Goal: Information Seeking & Learning: Learn about a topic

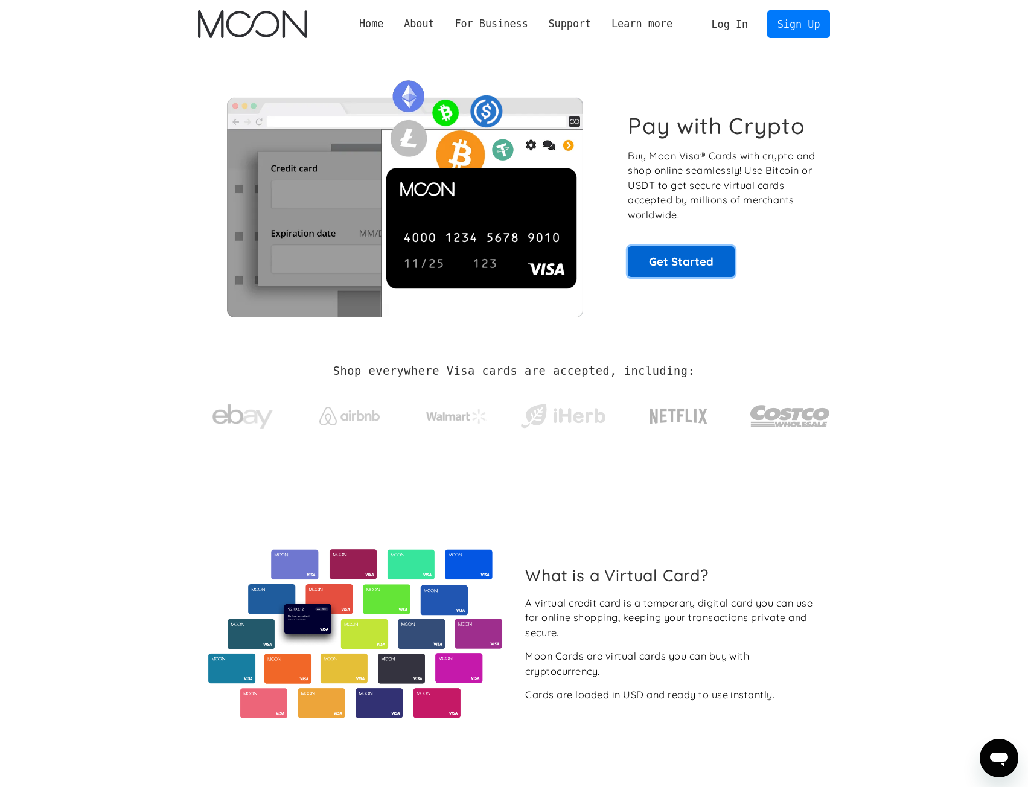
click at [692, 254] on link "Get Started" at bounding box center [681, 261] width 107 height 30
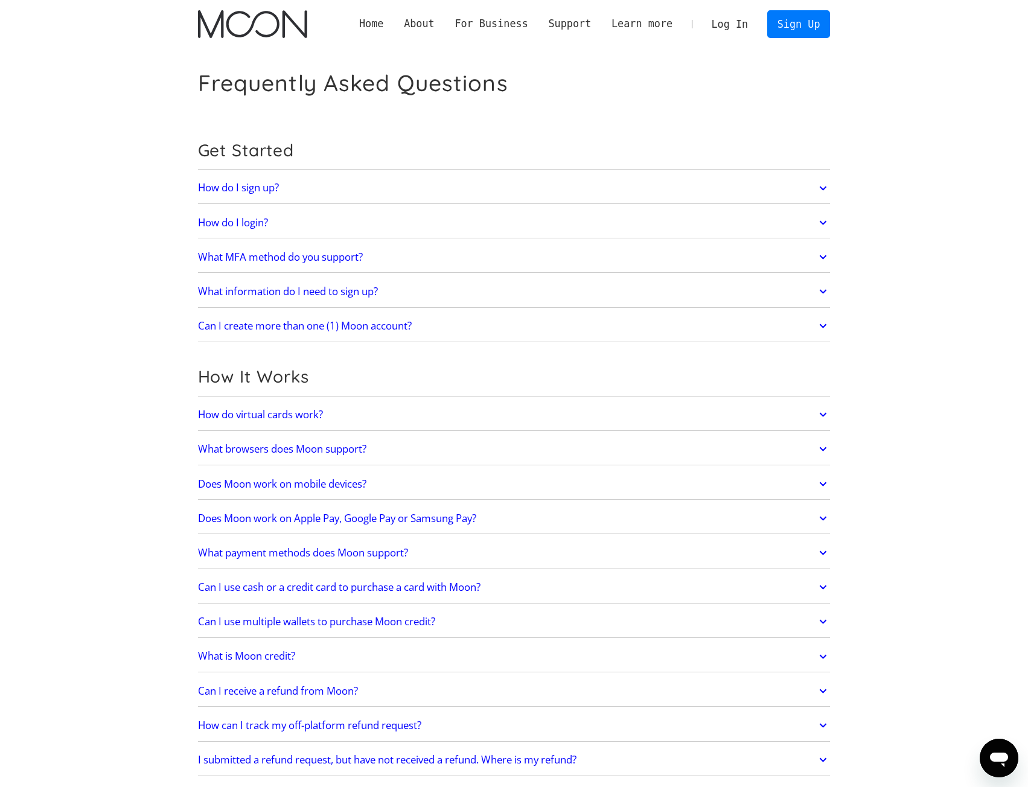
click at [479, 255] on link "What MFA method do you support?" at bounding box center [514, 256] width 633 height 25
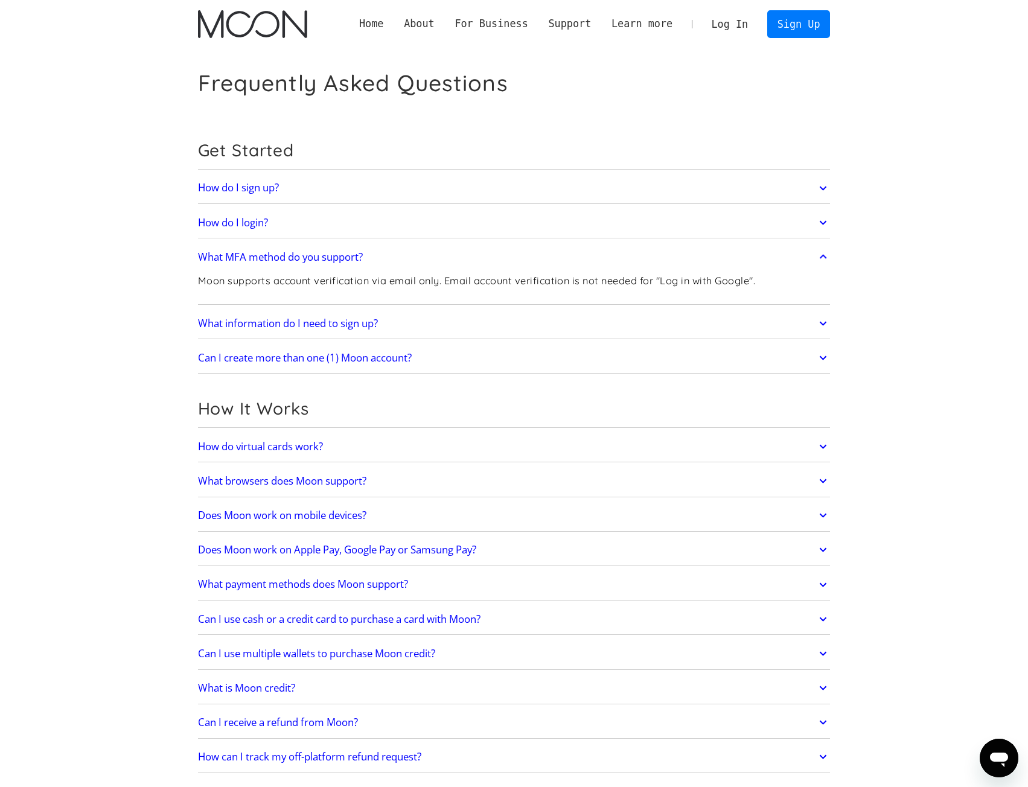
click at [481, 254] on link "What MFA method do you support?" at bounding box center [514, 256] width 633 height 25
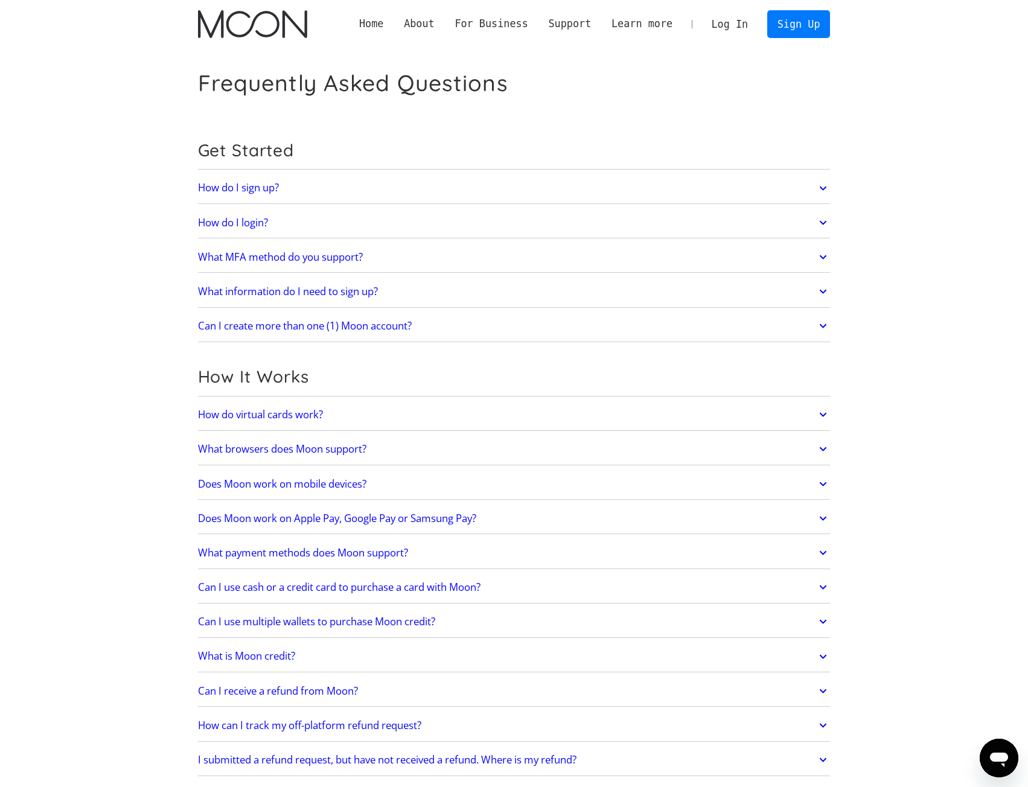
click at [466, 279] on link "What information do I need to sign up?" at bounding box center [514, 291] width 633 height 25
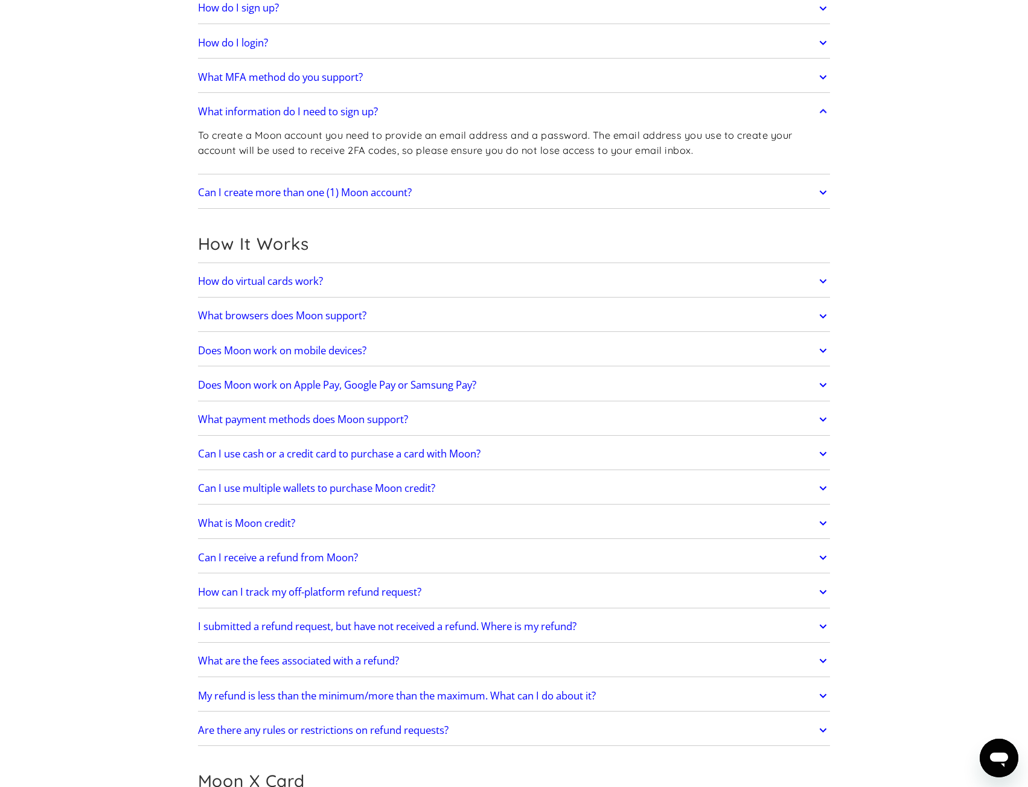
scroll to position [181, 0]
click at [466, 279] on link "How do virtual cards work?" at bounding box center [514, 279] width 633 height 25
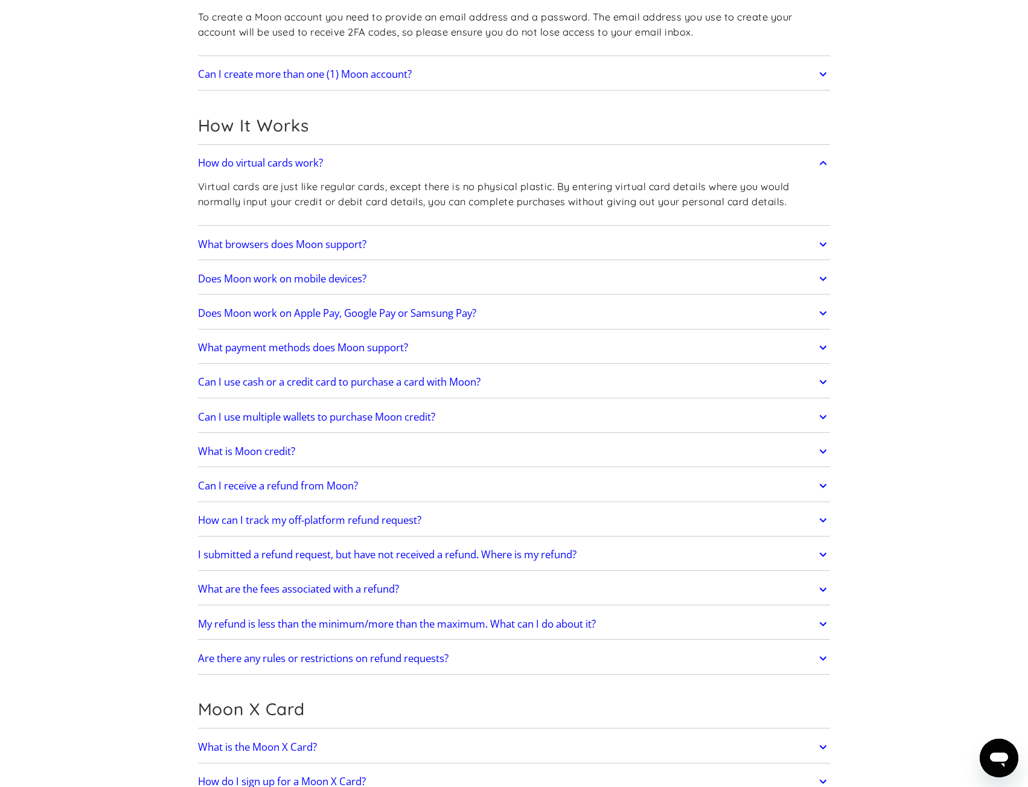
scroll to position [302, 0]
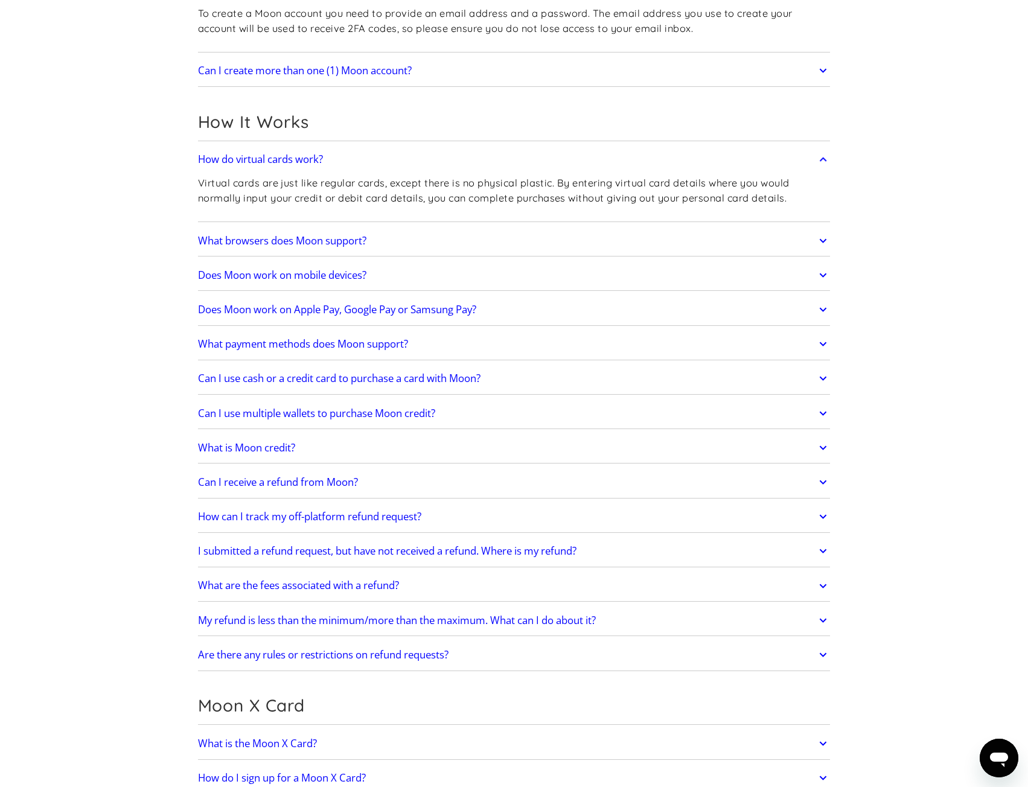
click at [286, 272] on h2 "Does Moon work on mobile devices?" at bounding box center [282, 275] width 168 height 12
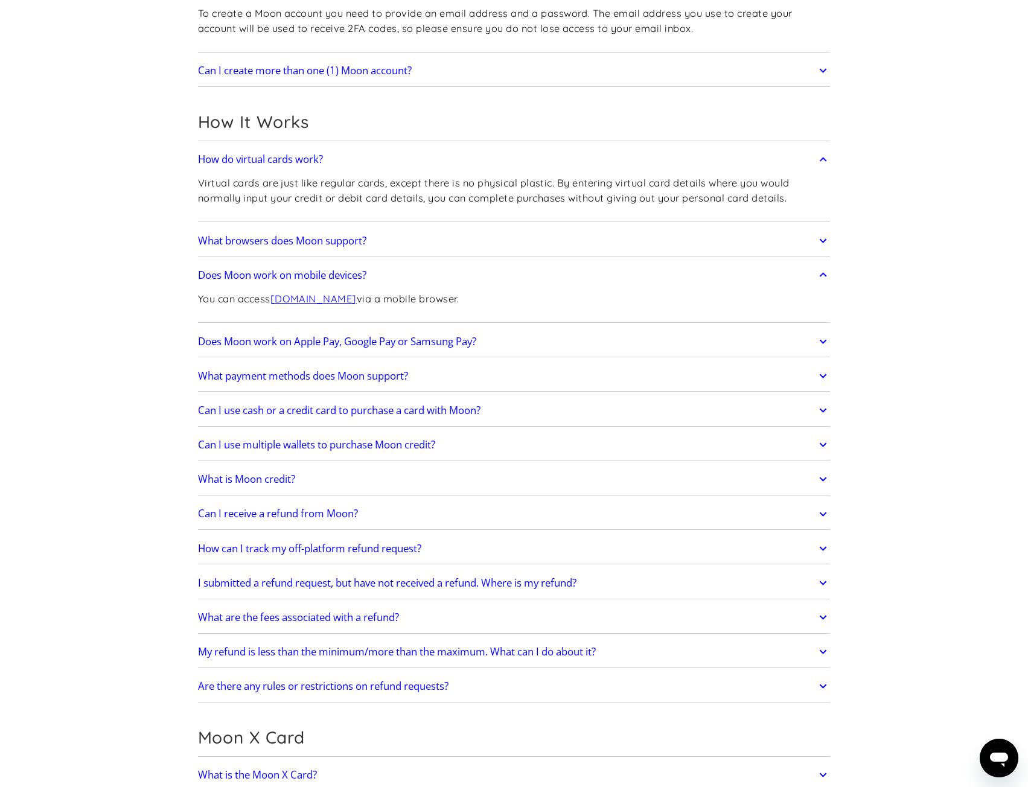
click at [218, 337] on h2 "Does Moon work on Apple Pay, Google Pay or Samsung Pay?" at bounding box center [337, 342] width 278 height 12
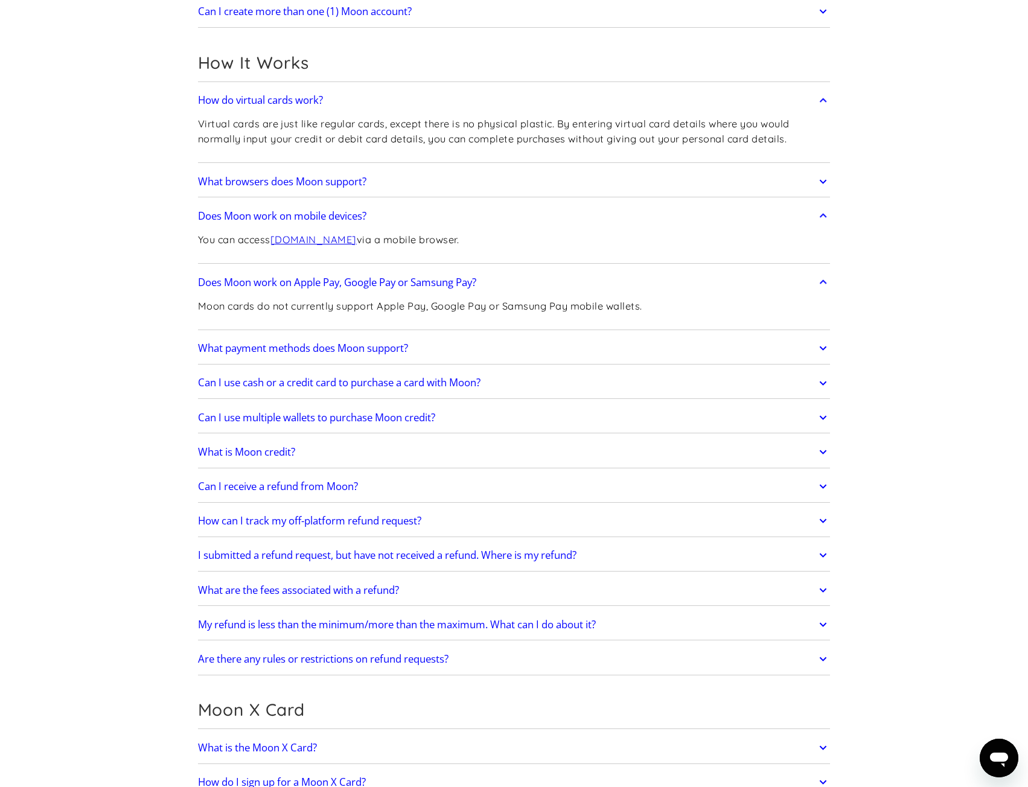
scroll to position [362, 0]
click at [240, 339] on link "What payment methods does Moon support?" at bounding box center [514, 346] width 633 height 25
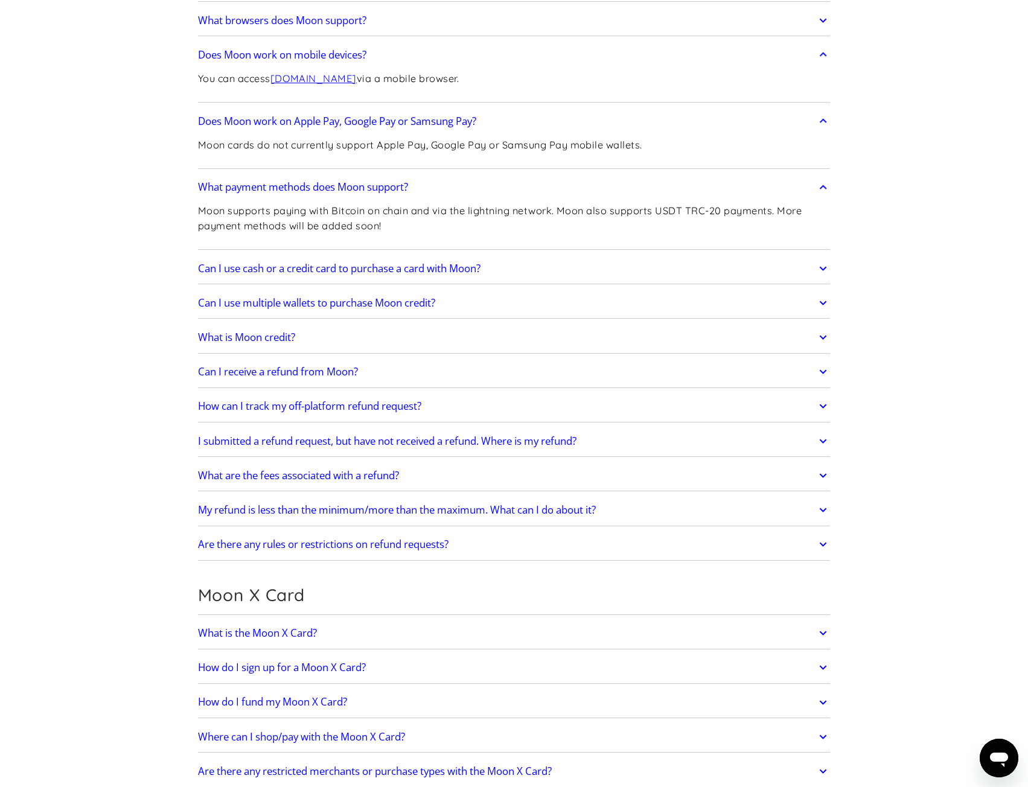
scroll to position [543, 0]
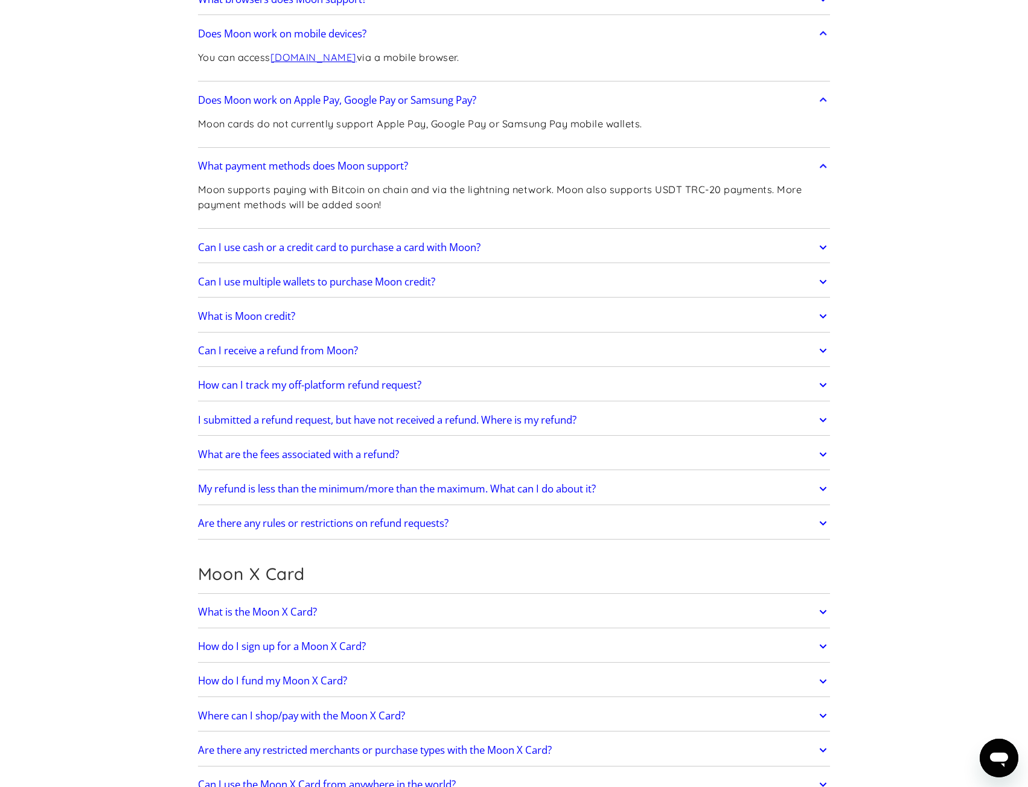
click at [217, 313] on h2 "What is Moon credit?" at bounding box center [246, 316] width 97 height 12
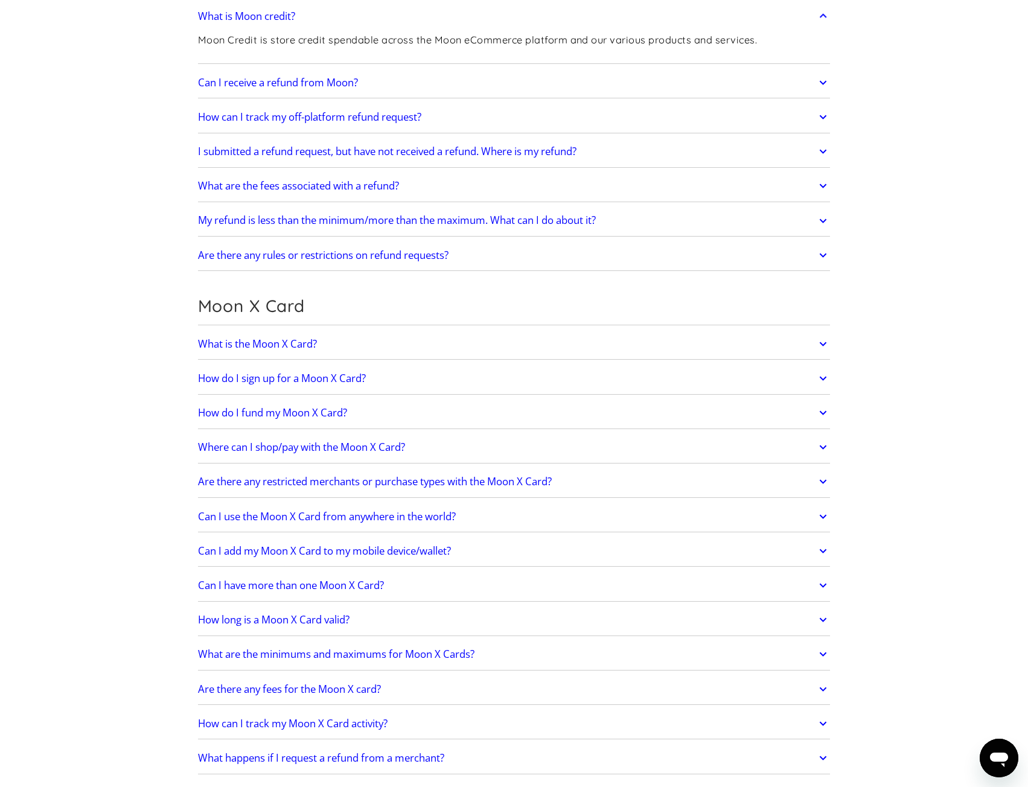
scroll to position [845, 0]
click at [241, 347] on h2 "What is the Moon X Card?" at bounding box center [257, 342] width 119 height 12
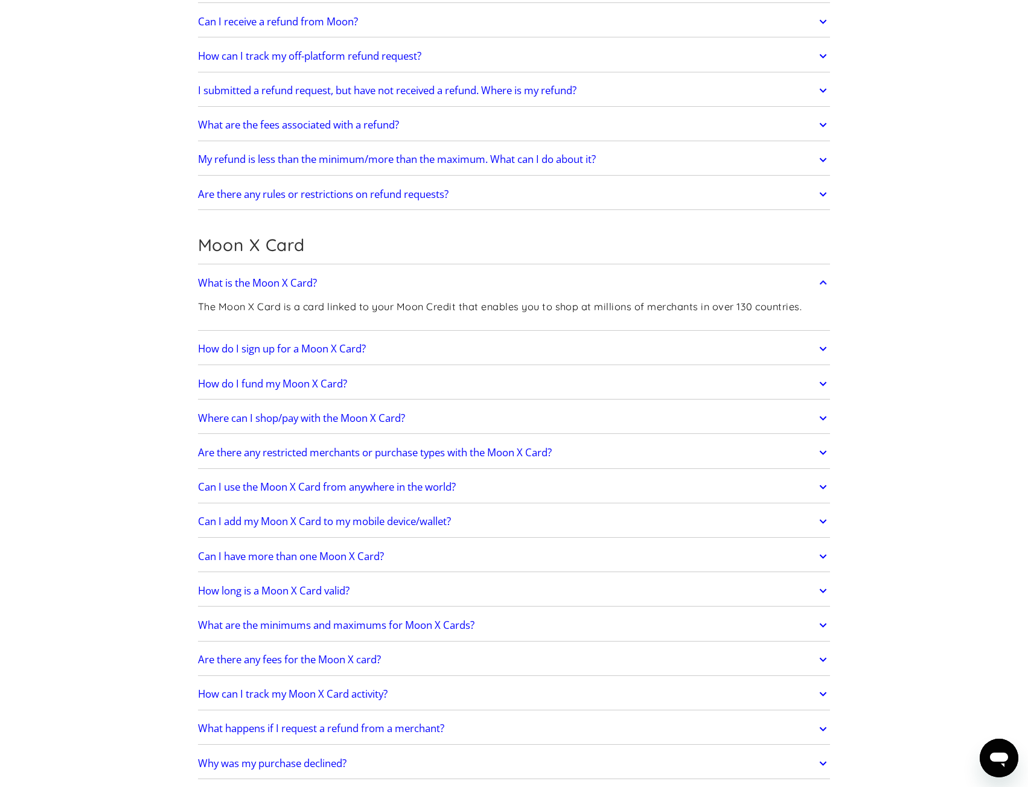
scroll to position [905, 0]
click at [538, 452] on h2 "Are there any restricted merchants or purchase types with the Moon X Card?" at bounding box center [375, 452] width 354 height 12
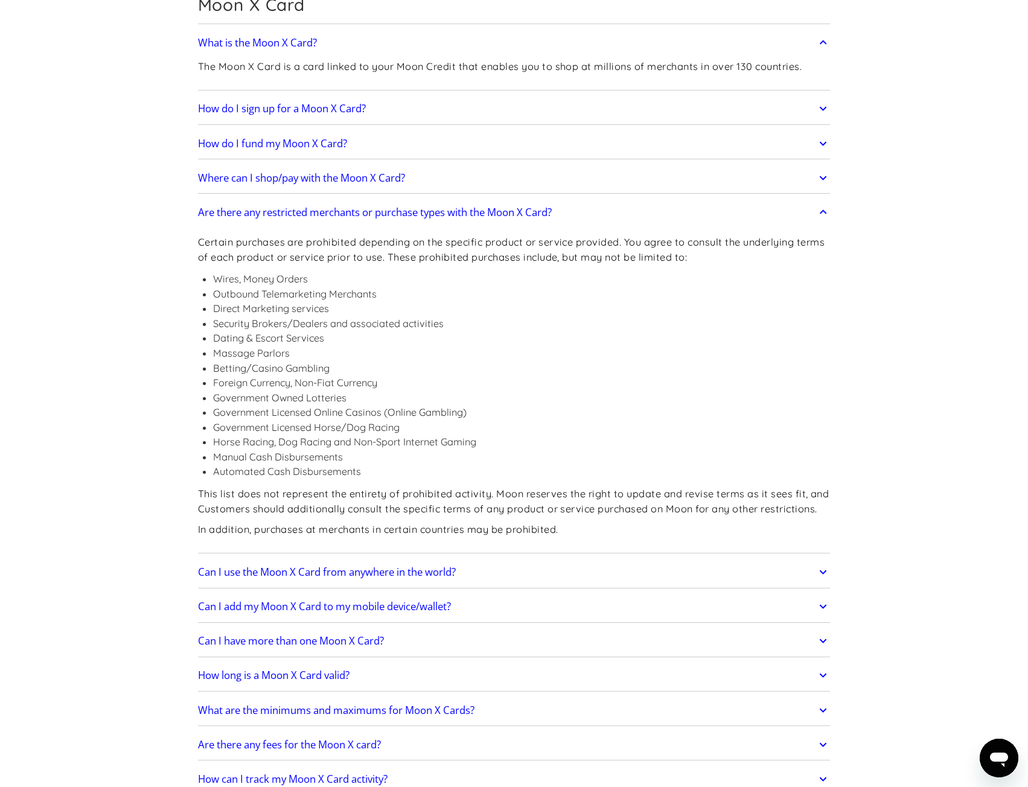
scroll to position [1147, 0]
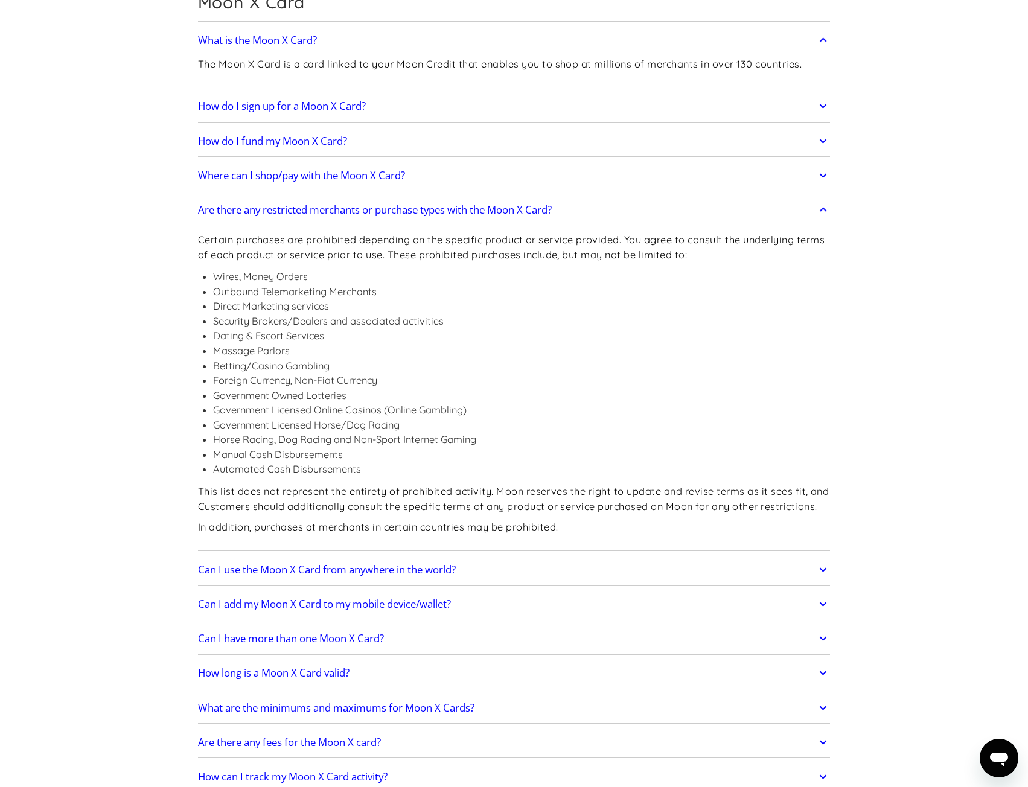
click at [540, 570] on link "Can I use the Moon X Card from anywhere in the world?" at bounding box center [514, 569] width 633 height 25
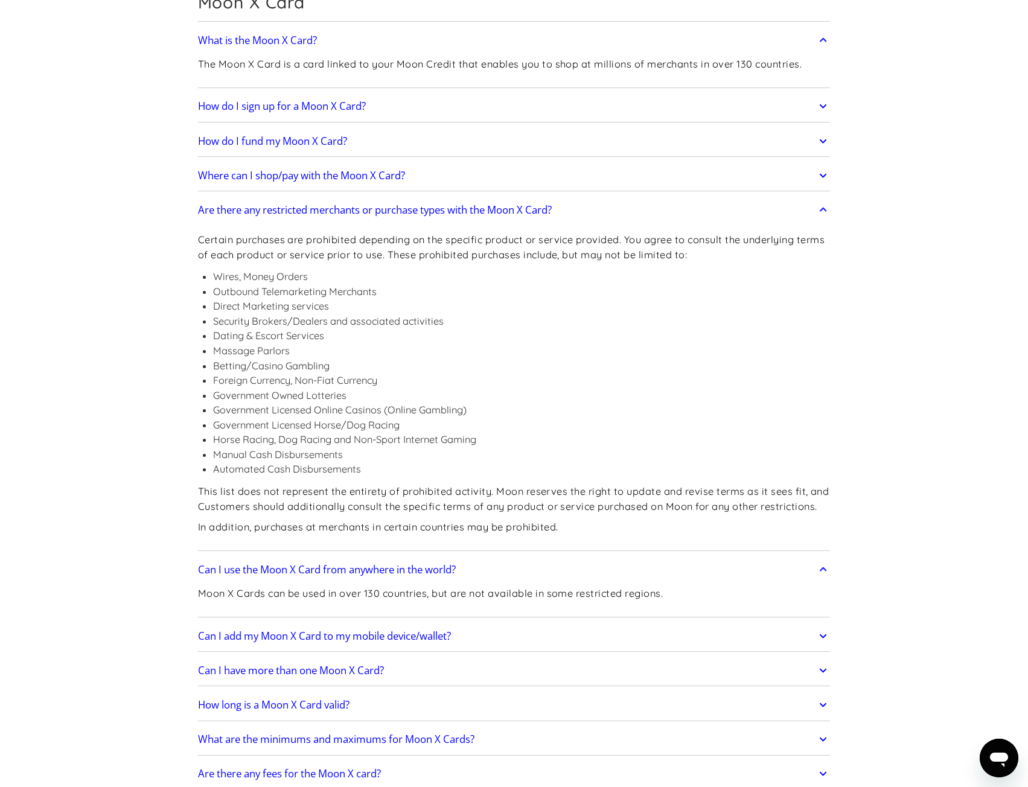
click at [536, 561] on link "Can I use the Moon X Card from anywhere in the world?" at bounding box center [514, 569] width 633 height 25
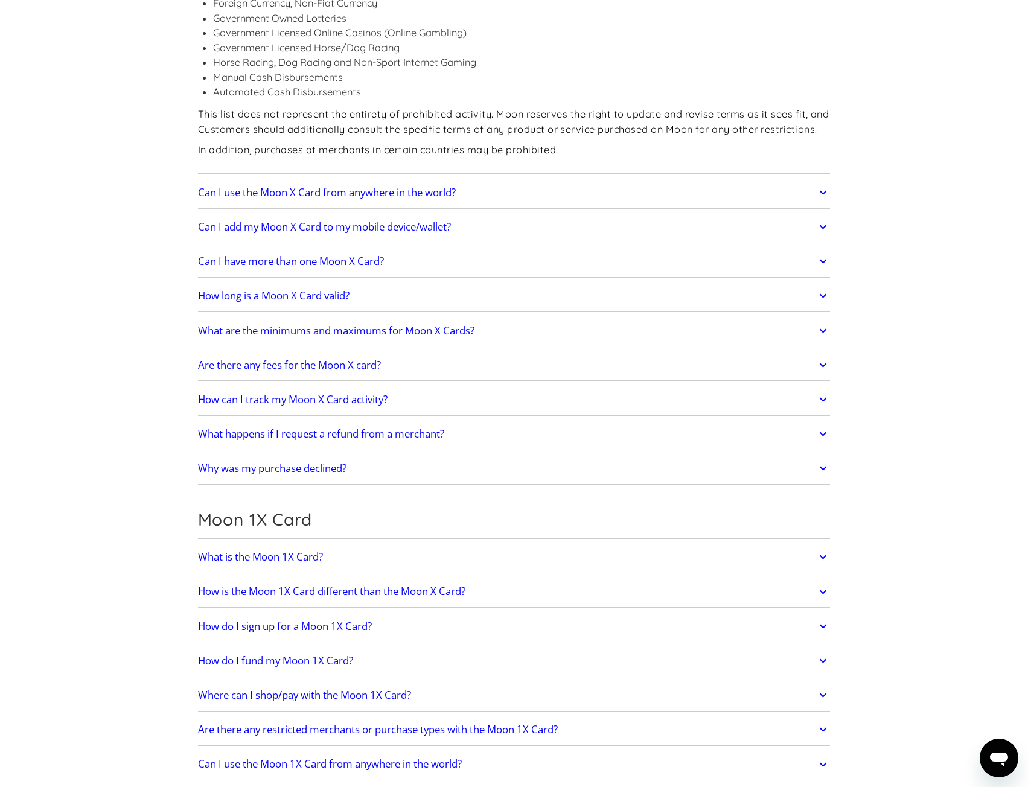
scroll to position [1570, 0]
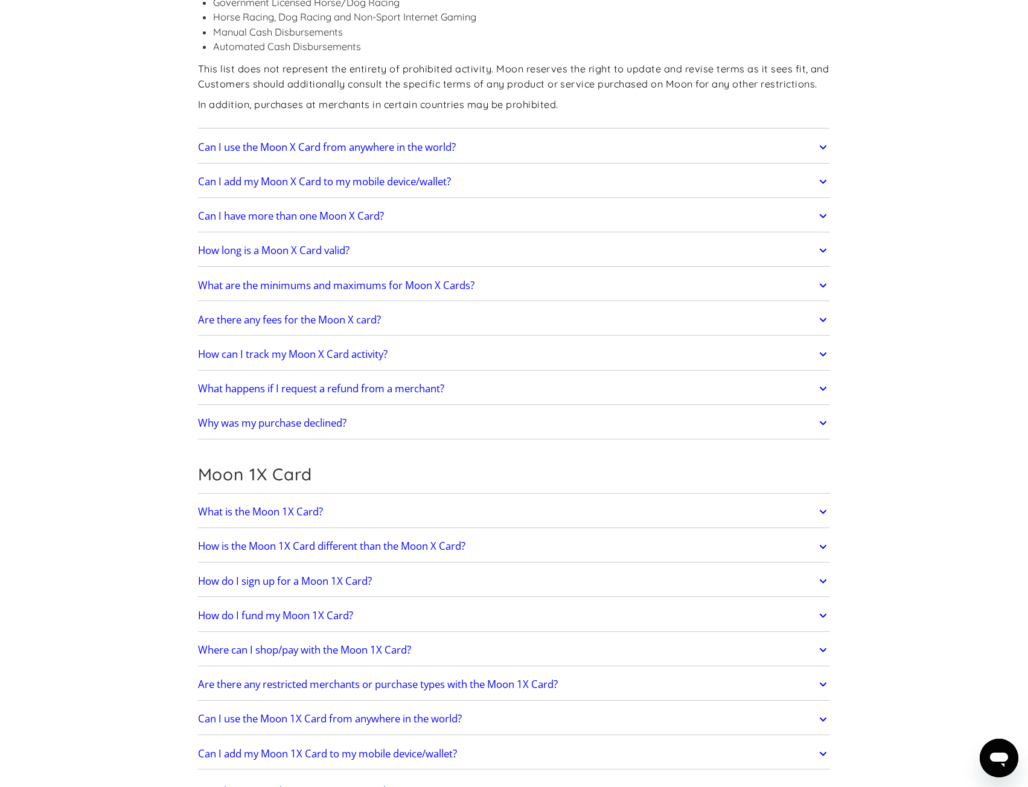
click at [226, 506] on h2 "What is the Moon 1X Card?" at bounding box center [260, 512] width 125 height 12
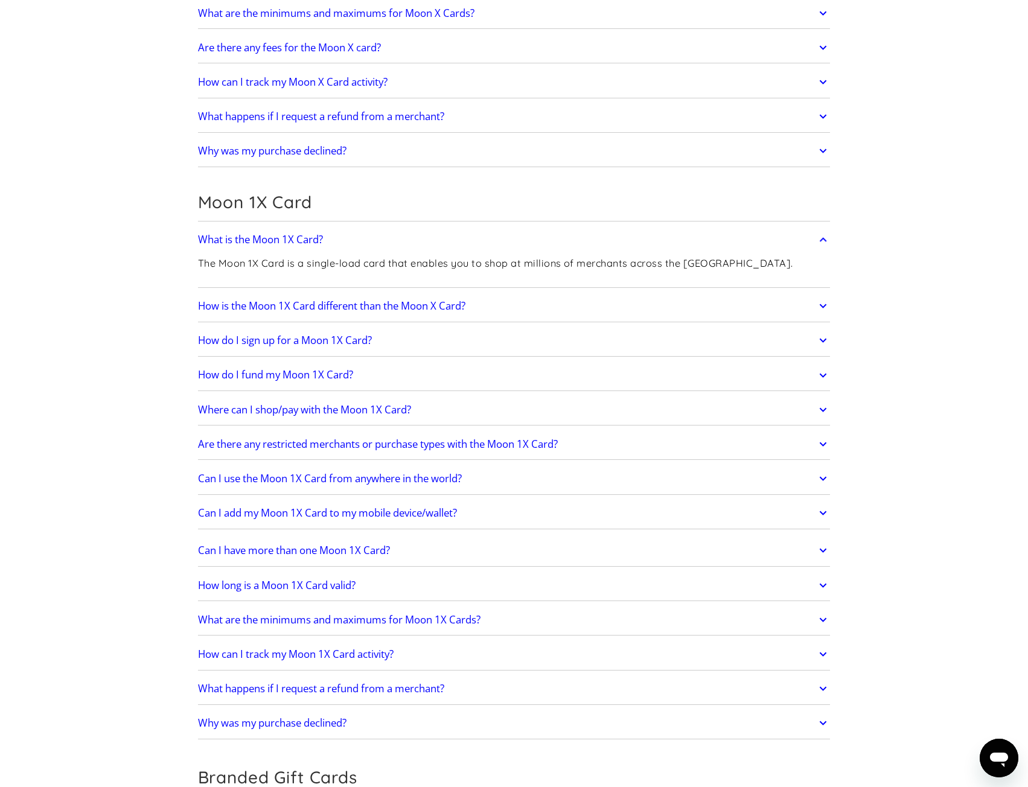
scroll to position [1871, 0]
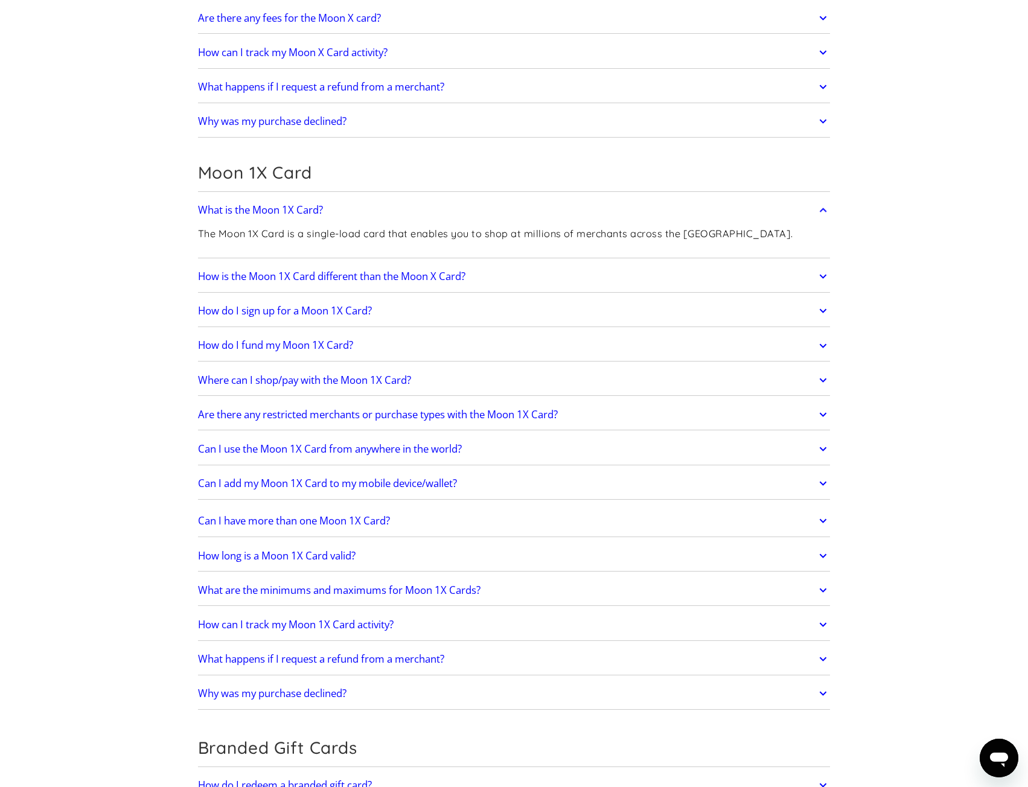
click at [452, 380] on link "Where can I shop/pay with the Moon 1X Card?" at bounding box center [514, 380] width 633 height 25
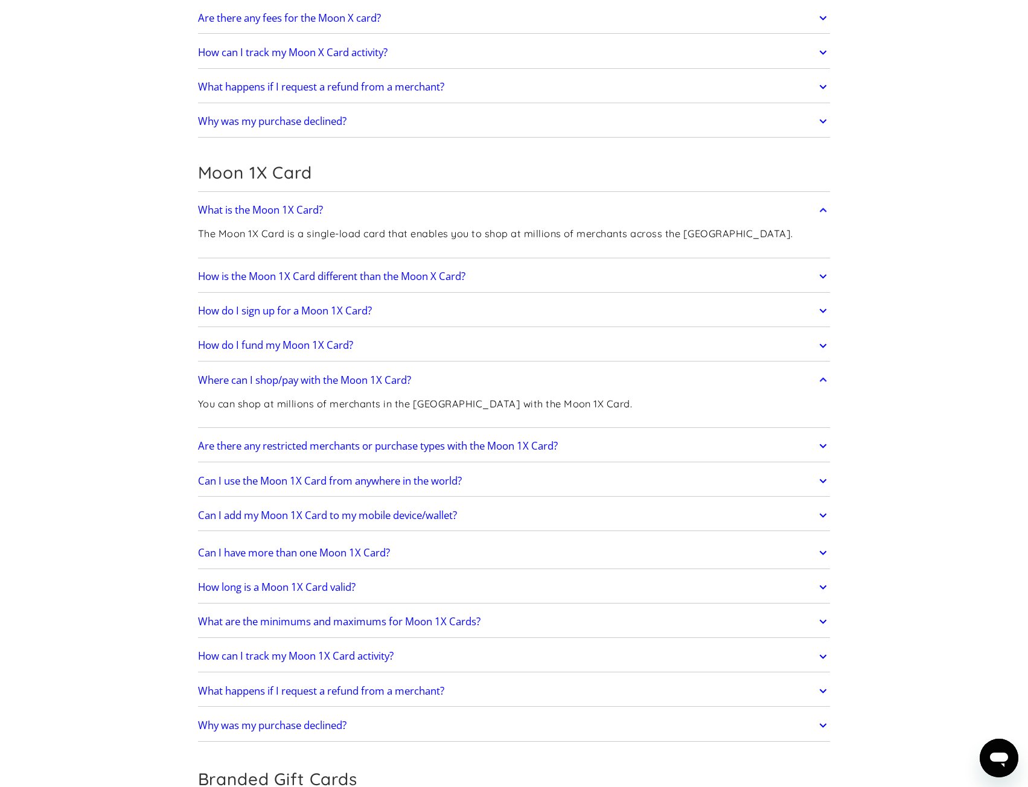
click at [458, 375] on link "Where can I shop/pay with the Moon 1X Card?" at bounding box center [514, 380] width 633 height 25
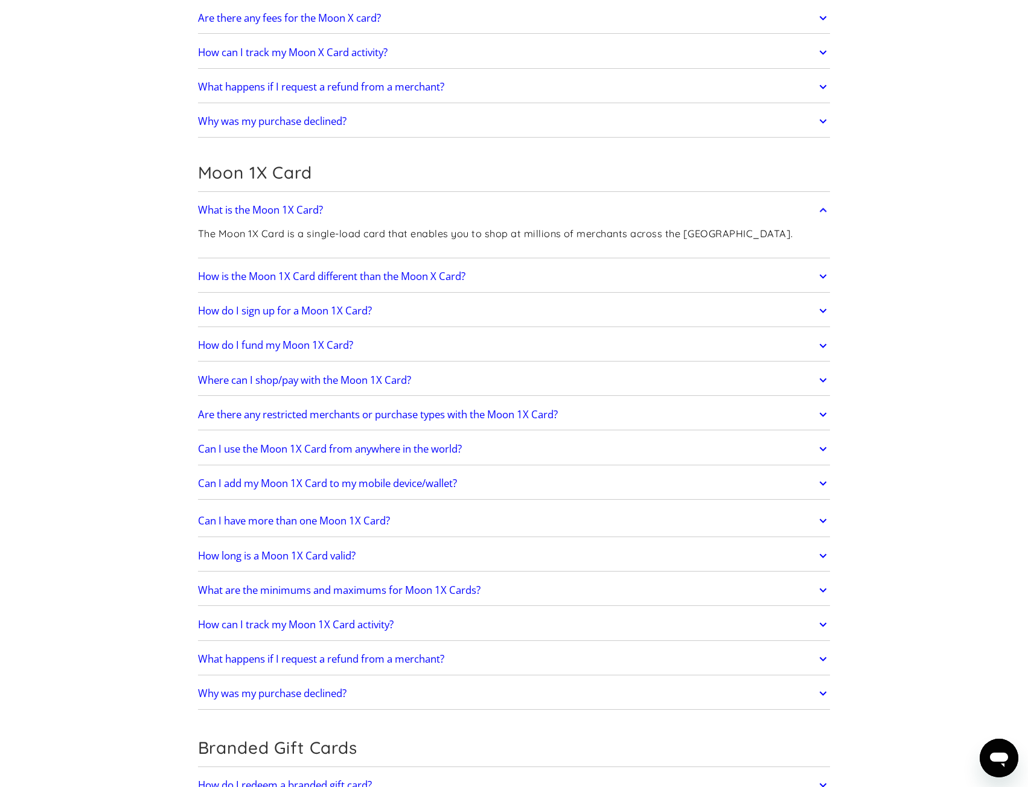
click at [466, 409] on h2 "Are there any restricted merchants or purchase types with the Moon 1X Card?" at bounding box center [378, 415] width 360 height 12
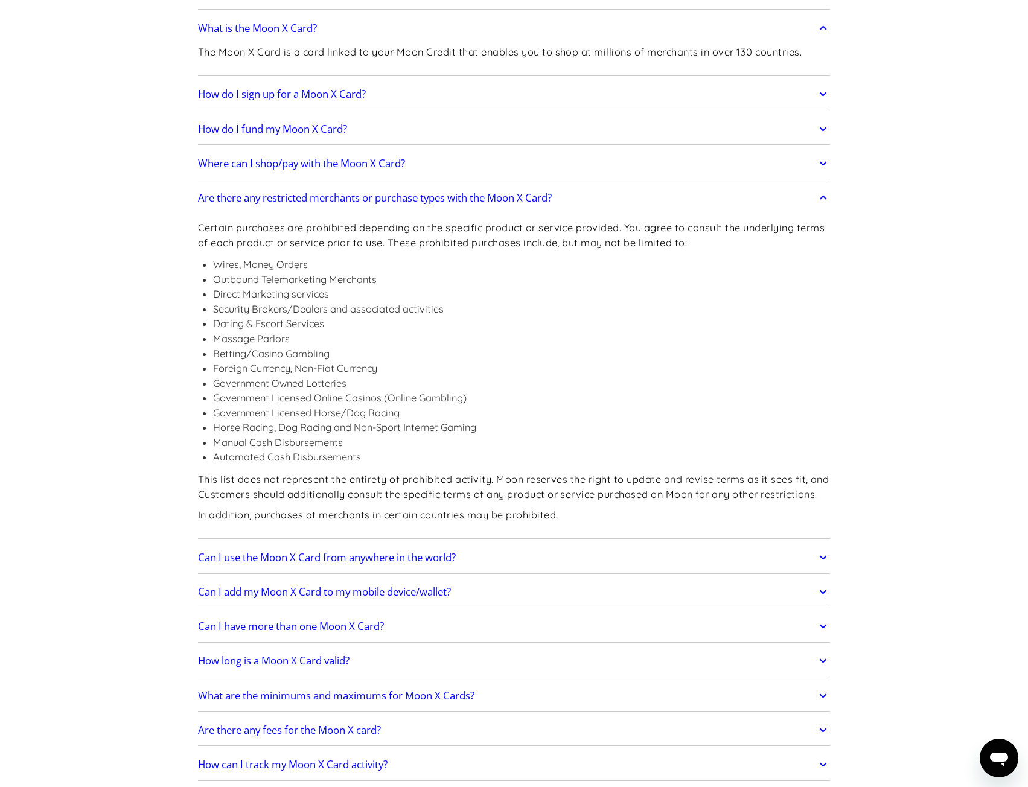
scroll to position [1147, 0]
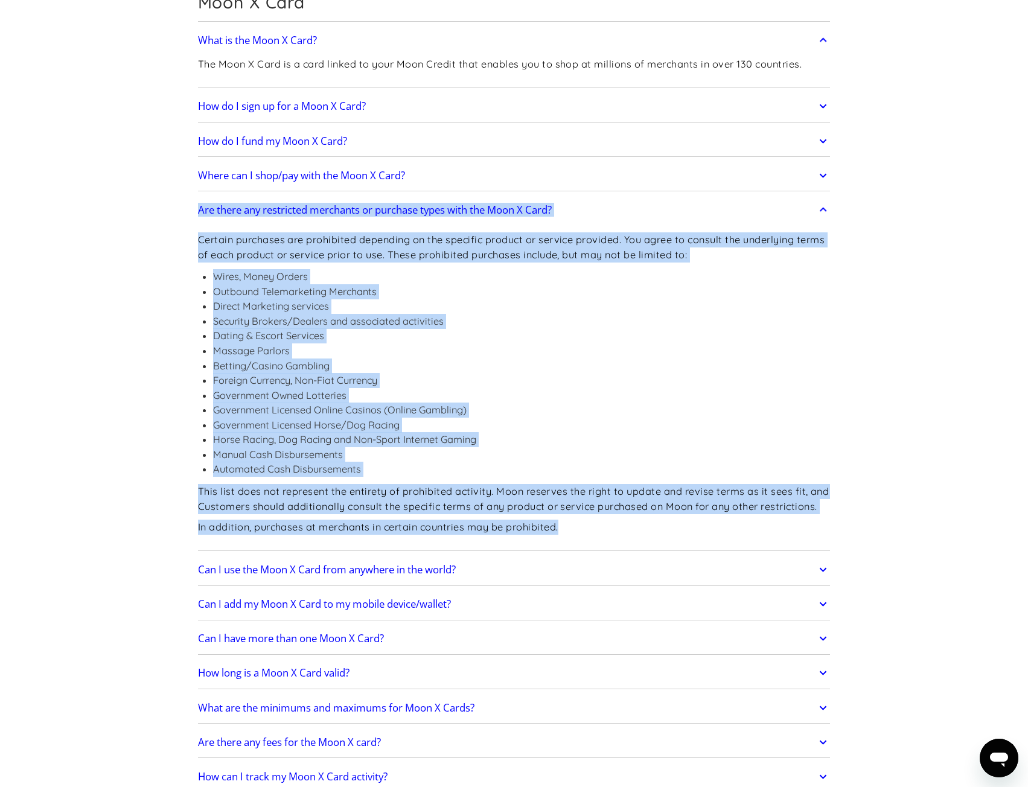
drag, startPoint x: 196, startPoint y: 204, endPoint x: 630, endPoint y: 519, distance: 536.0
copy div "Are there any restricted merchants or purchase types with the Moon X Card? Cert…"
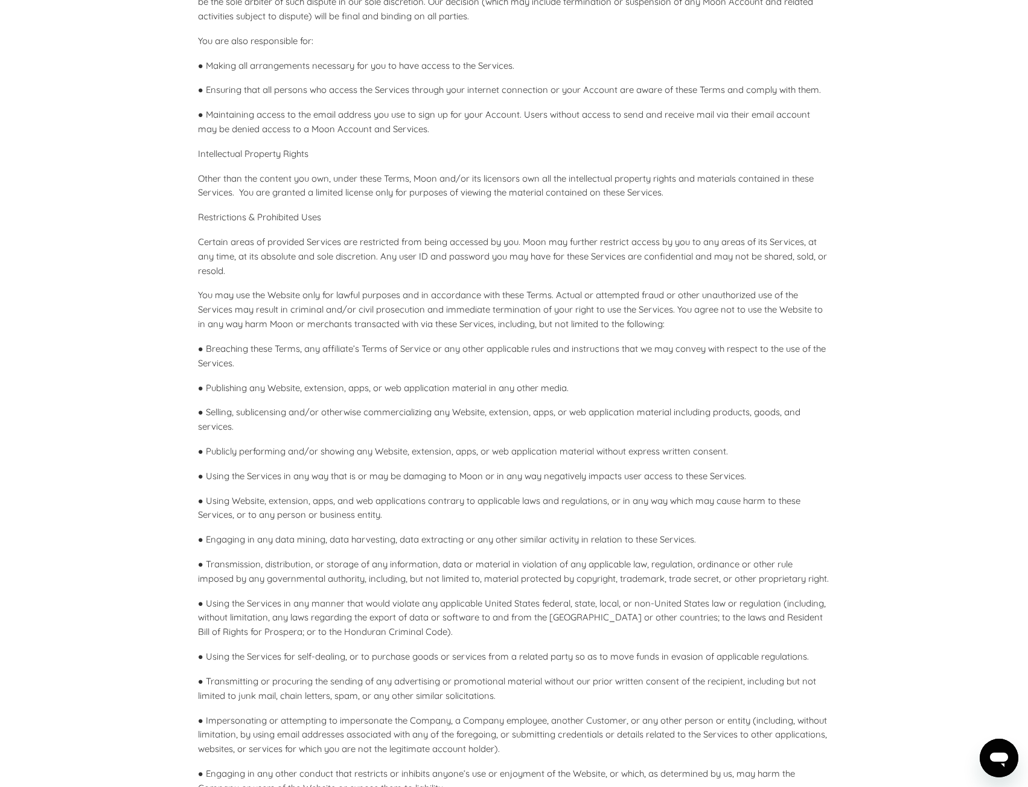
scroll to position [966, 0]
